Goal: Navigation & Orientation: Understand site structure

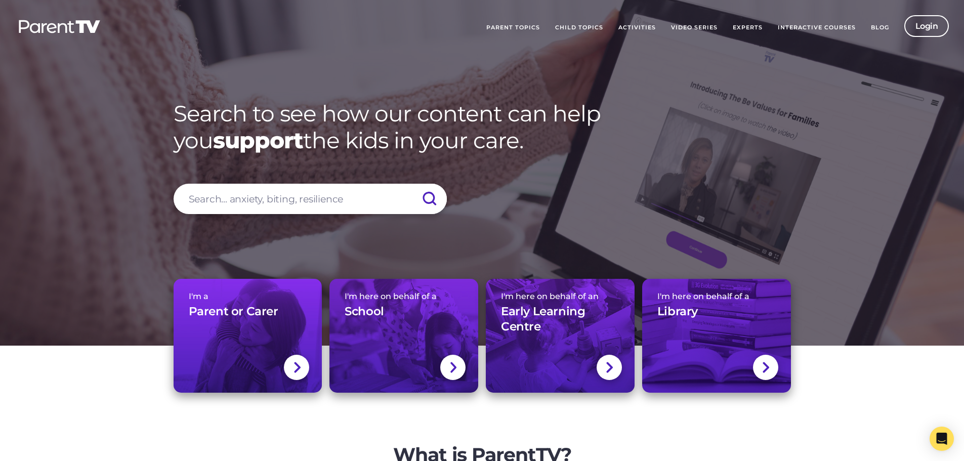
drag, startPoint x: 194, startPoint y: 204, endPoint x: 180, endPoint y: 70, distance: 134.8
click at [878, 26] on link "Blog" at bounding box center [879, 27] width 33 height 25
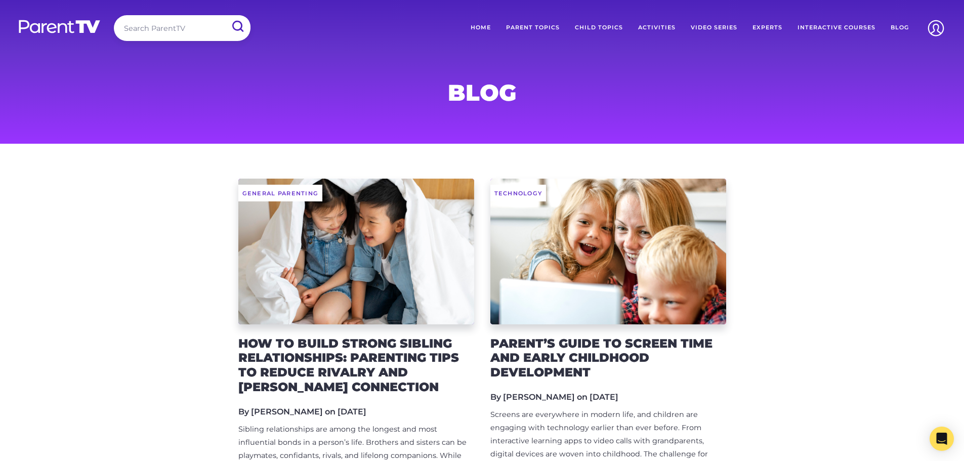
click at [719, 23] on link "Video Series" at bounding box center [714, 27] width 62 height 25
